Goal: Transaction & Acquisition: Purchase product/service

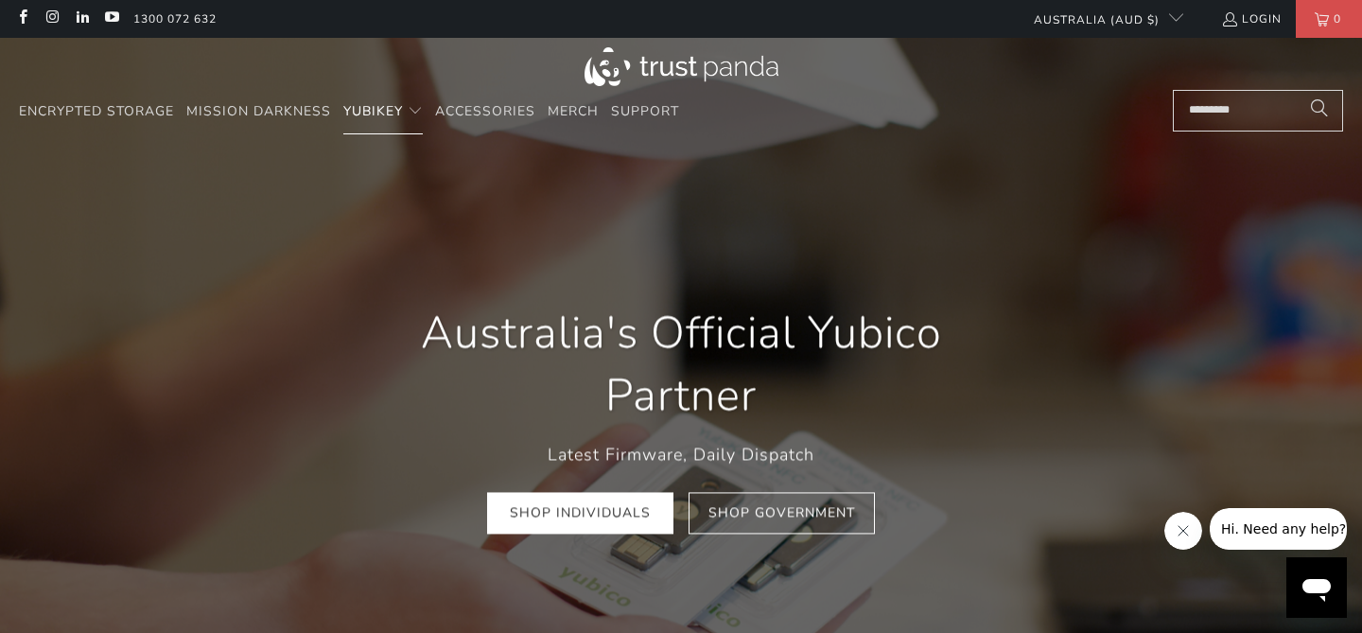
scroll to position [0, 252]
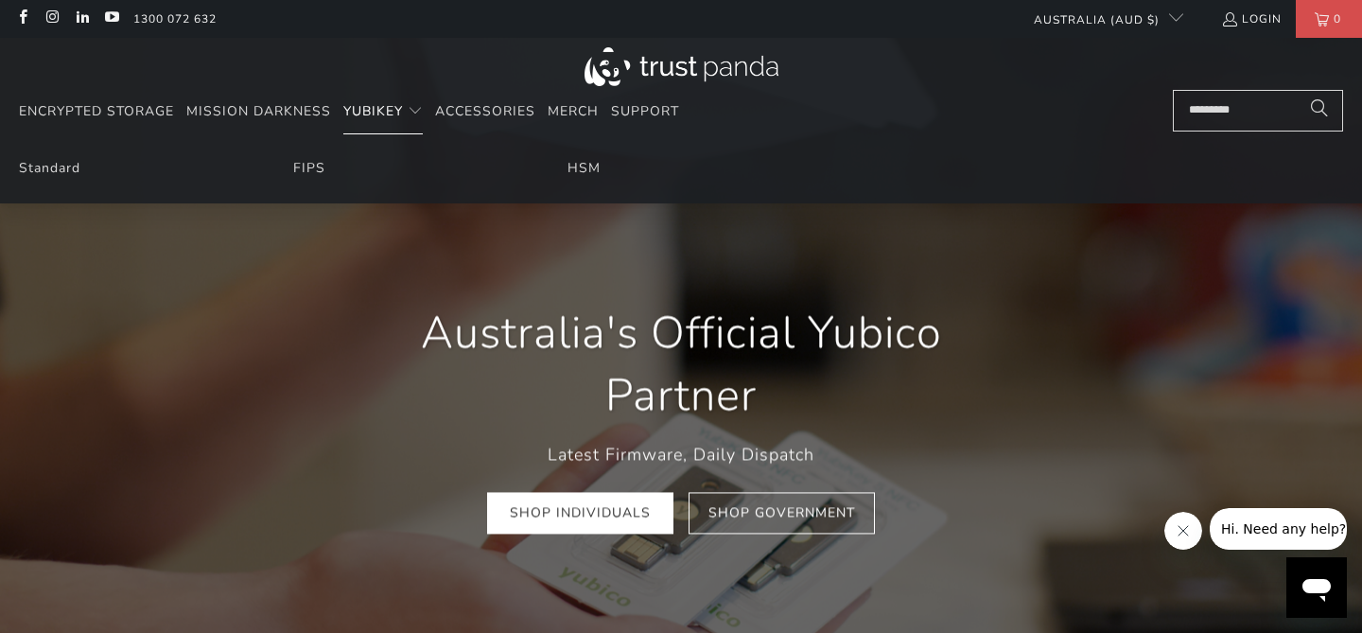
click at [361, 116] on span "YubiKey" at bounding box center [373, 111] width 60 height 18
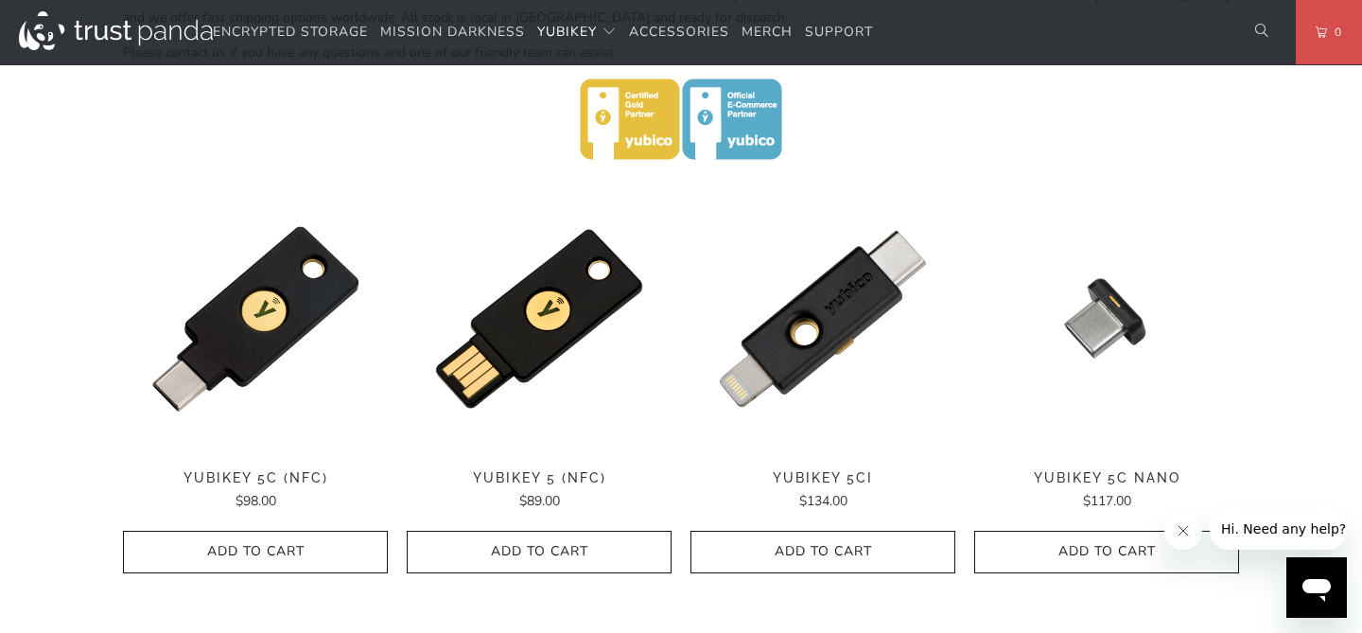
scroll to position [868, 0]
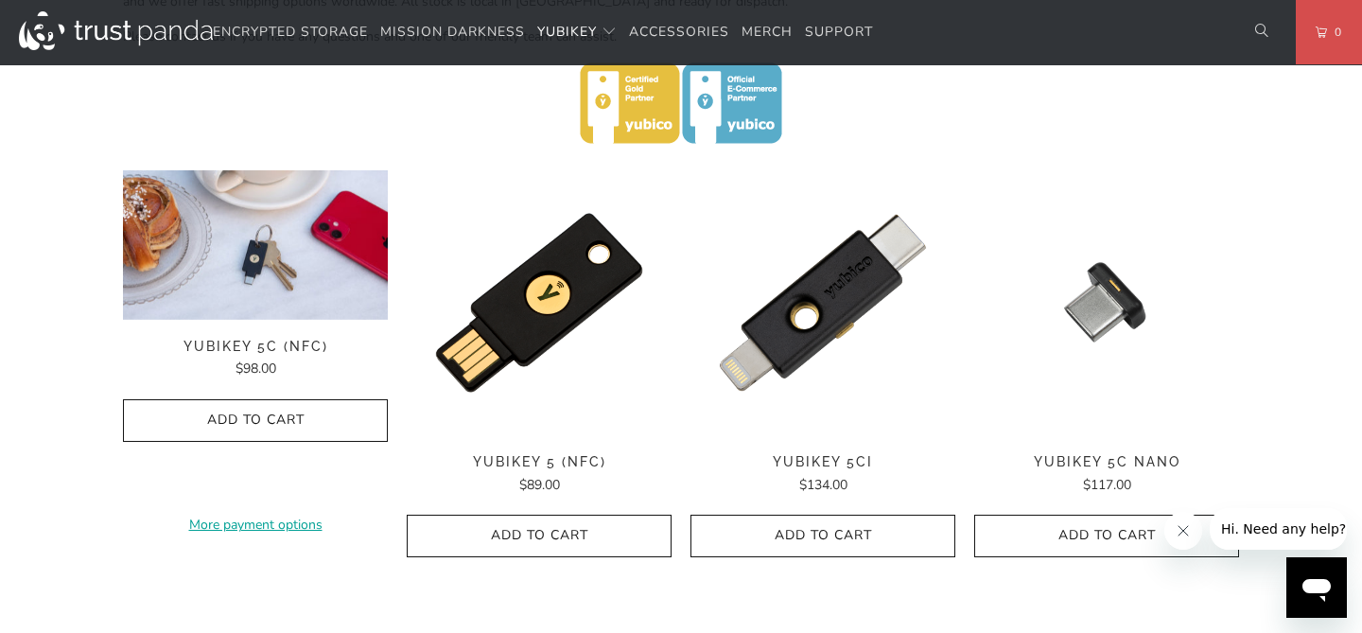
click at [239, 241] on img at bounding box center [255, 244] width 265 height 149
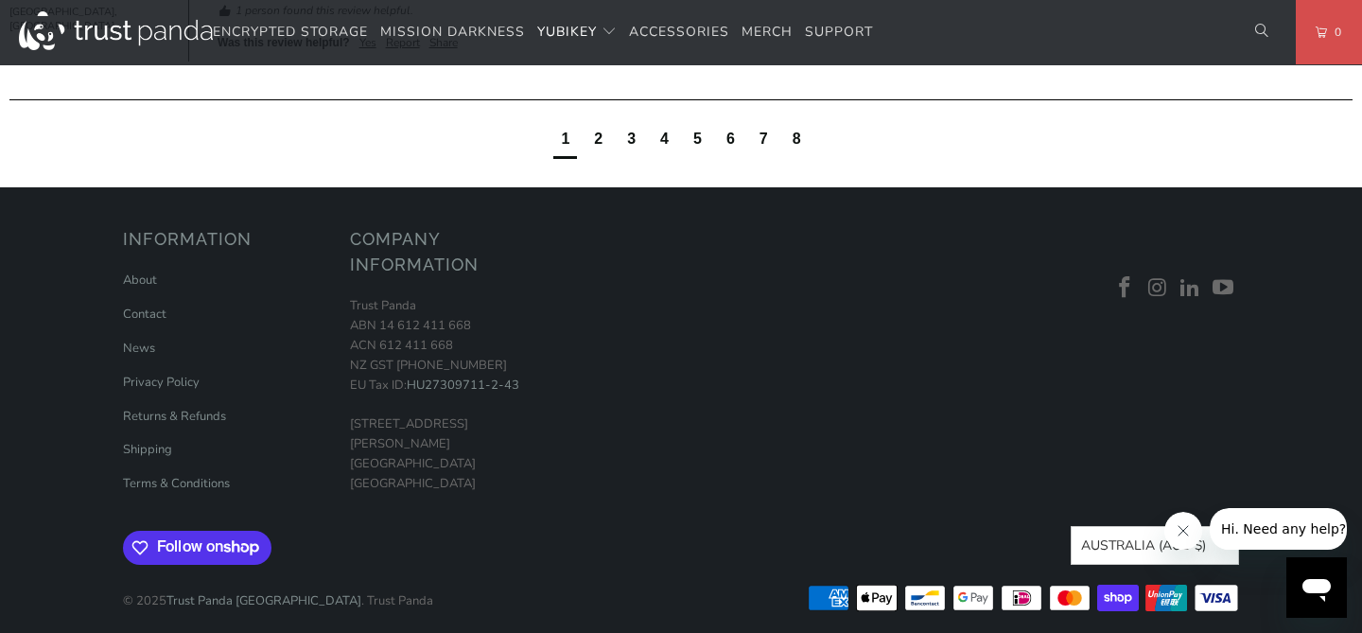
scroll to position [1663, 0]
